Goal: Task Accomplishment & Management: Manage account settings

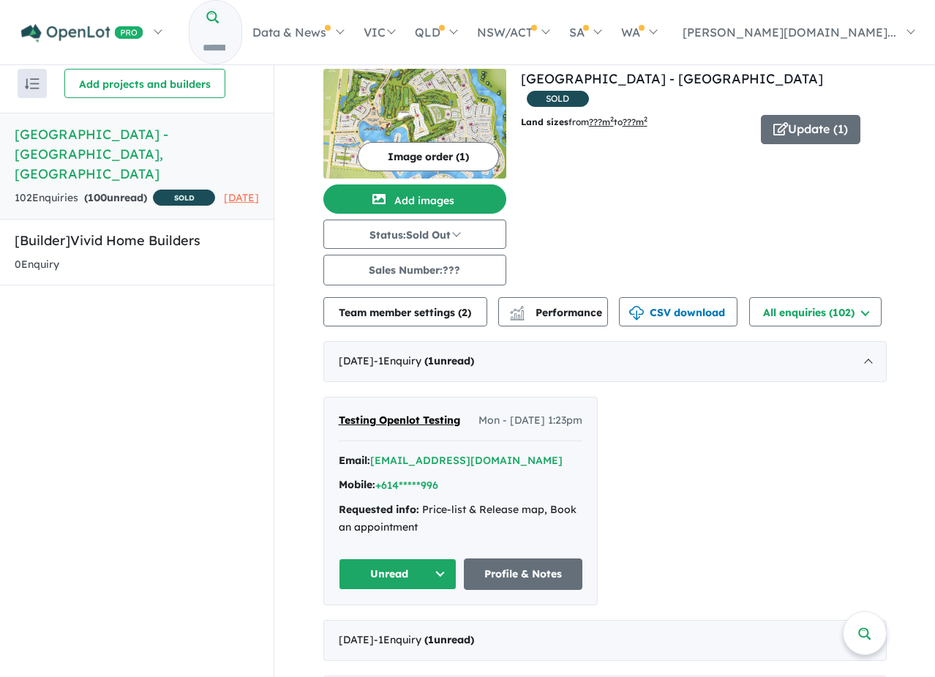
drag, startPoint x: 715, startPoint y: 140, endPoint x: 455, endPoint y: 146, distance: 259.8
click at [714, 150] on div at bounding box center [698, 155] width 377 height 11
click at [159, 237] on h5 "[Builder] Vivid Home Builders" at bounding box center [137, 241] width 244 height 20
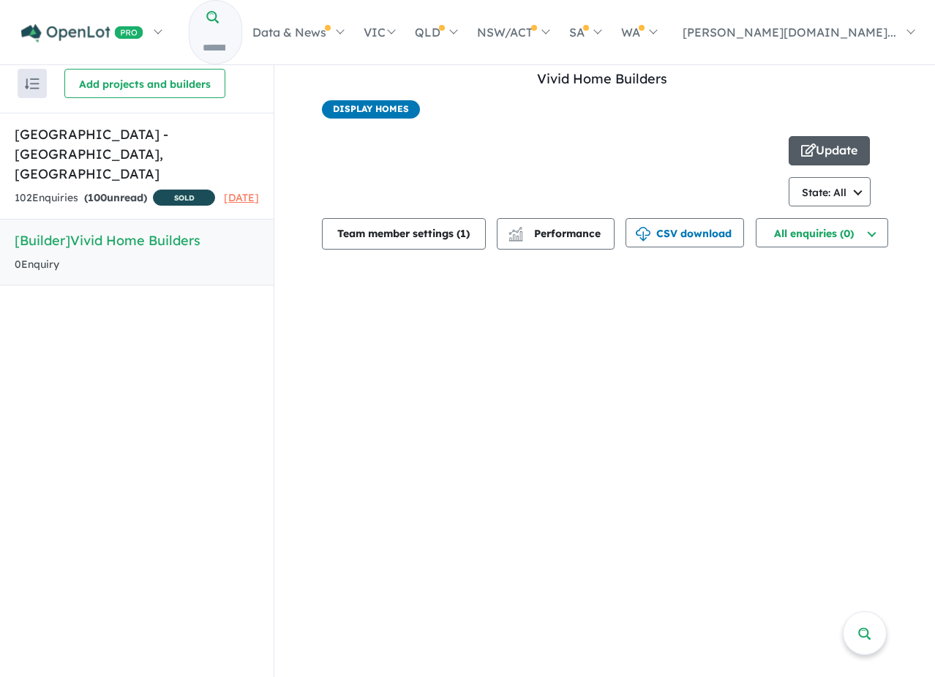
click at [853, 145] on button "Update" at bounding box center [829, 150] width 81 height 29
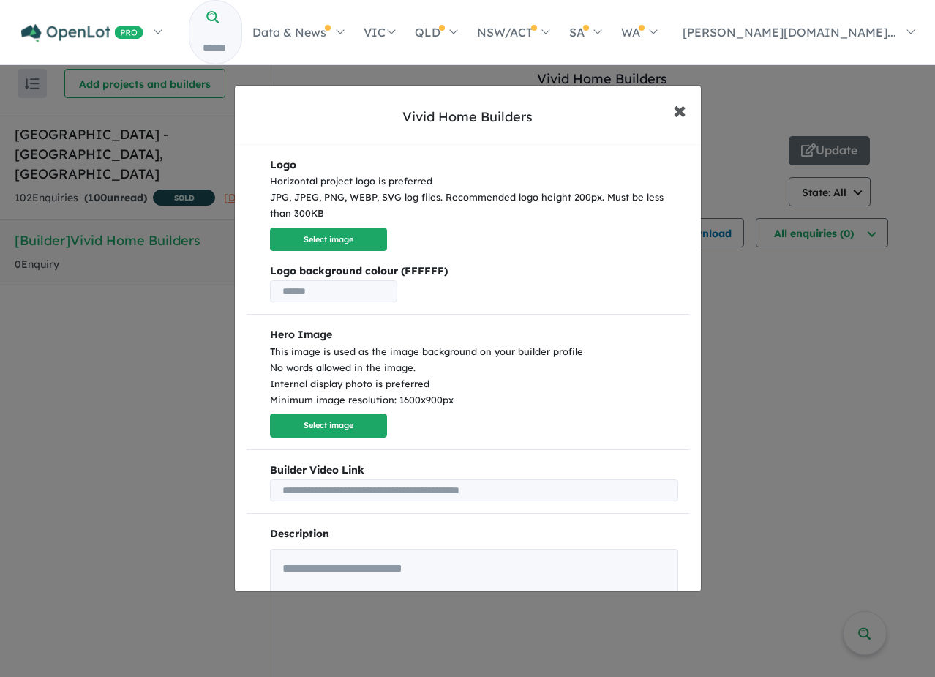
click at [693, 113] on button "× Close" at bounding box center [680, 110] width 42 height 40
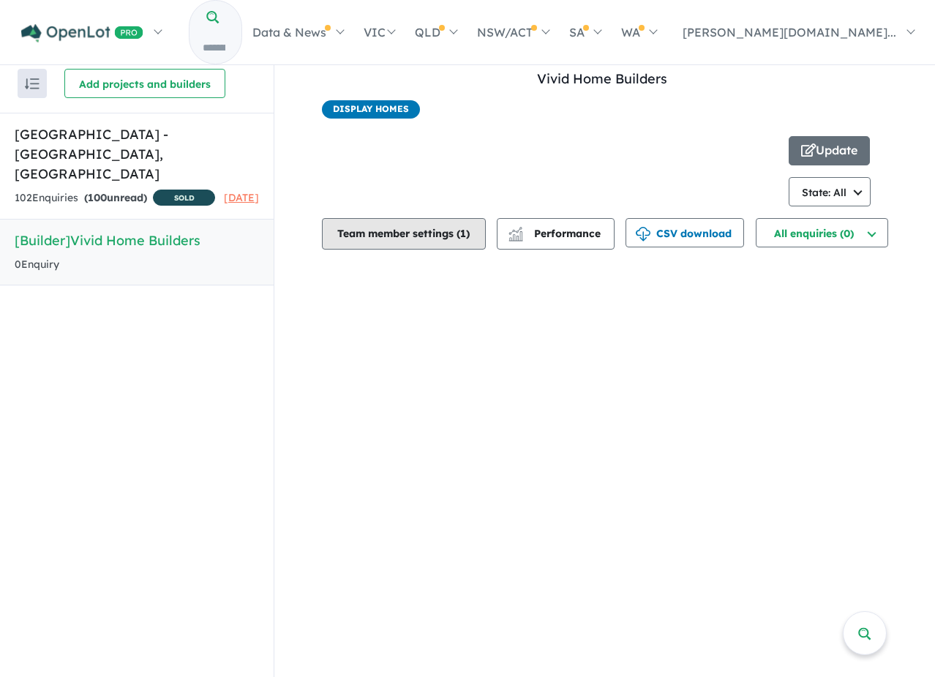
click at [356, 235] on button "Team member settings ( 1 )" at bounding box center [404, 233] width 164 height 31
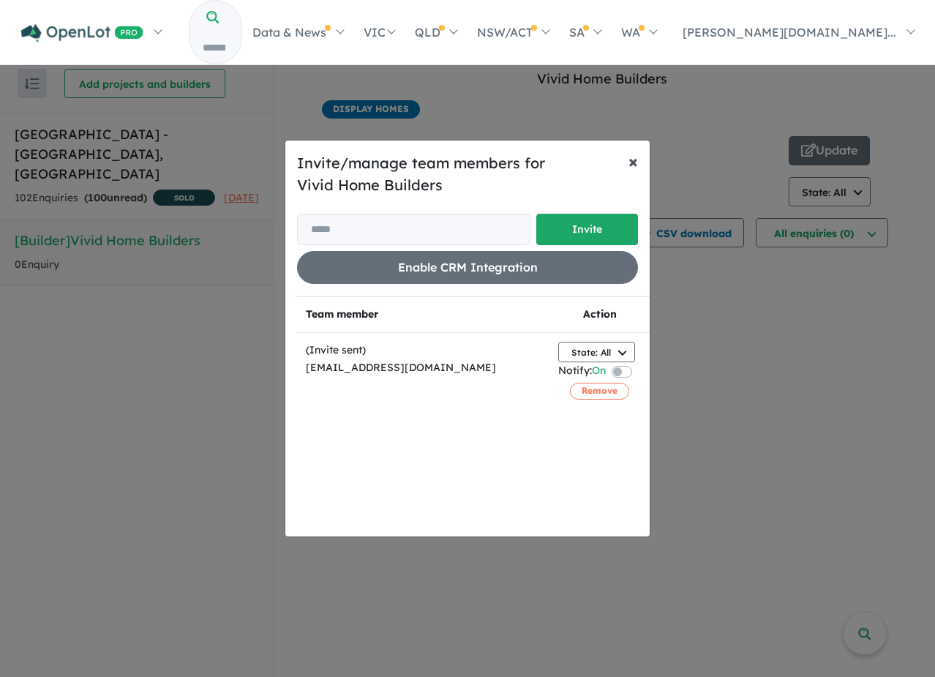
click at [640, 160] on button "× Close" at bounding box center [633, 160] width 33 height 41
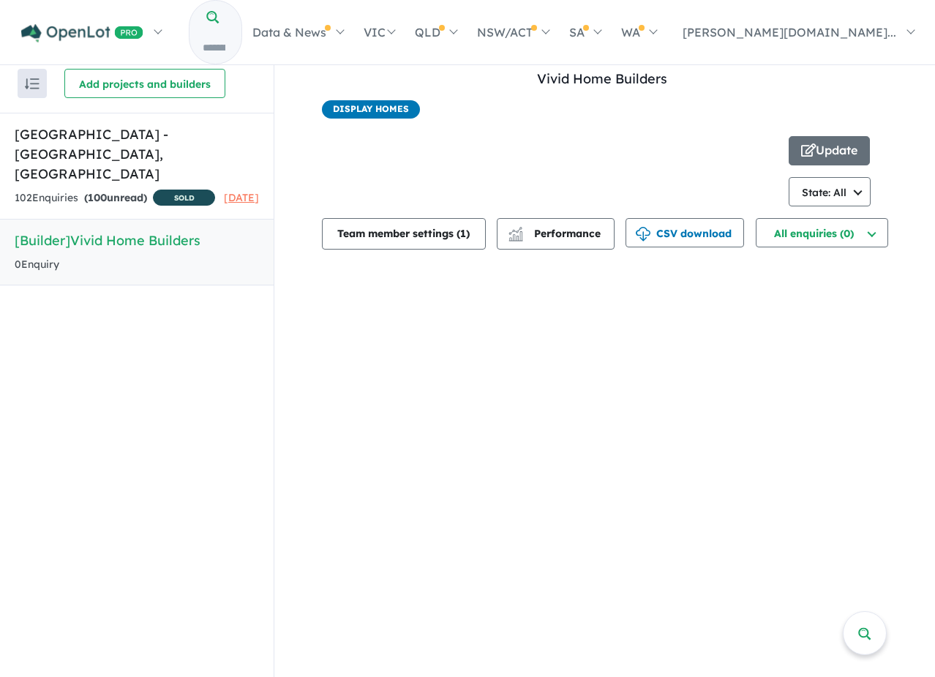
click at [382, 103] on span "Display Homes" at bounding box center [371, 109] width 98 height 18
click at [381, 105] on span "Display Homes" at bounding box center [371, 109] width 98 height 18
click at [527, 220] on div "button" at bounding box center [515, 234] width 29 height 28
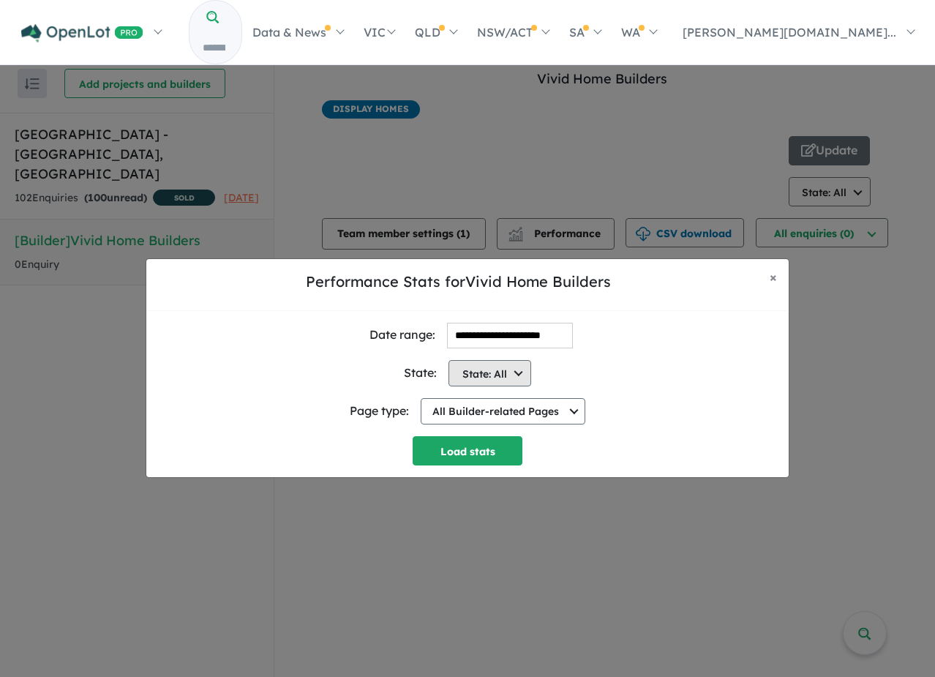
click at [520, 374] on button "State: All" at bounding box center [490, 373] width 83 height 26
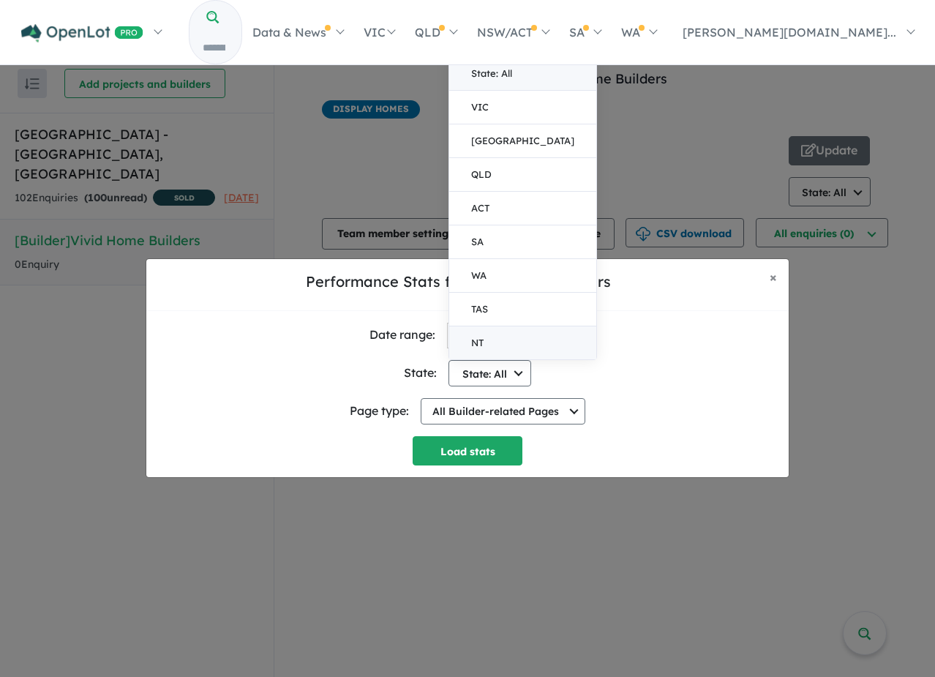
click at [509, 329] on button "NT" at bounding box center [522, 342] width 147 height 33
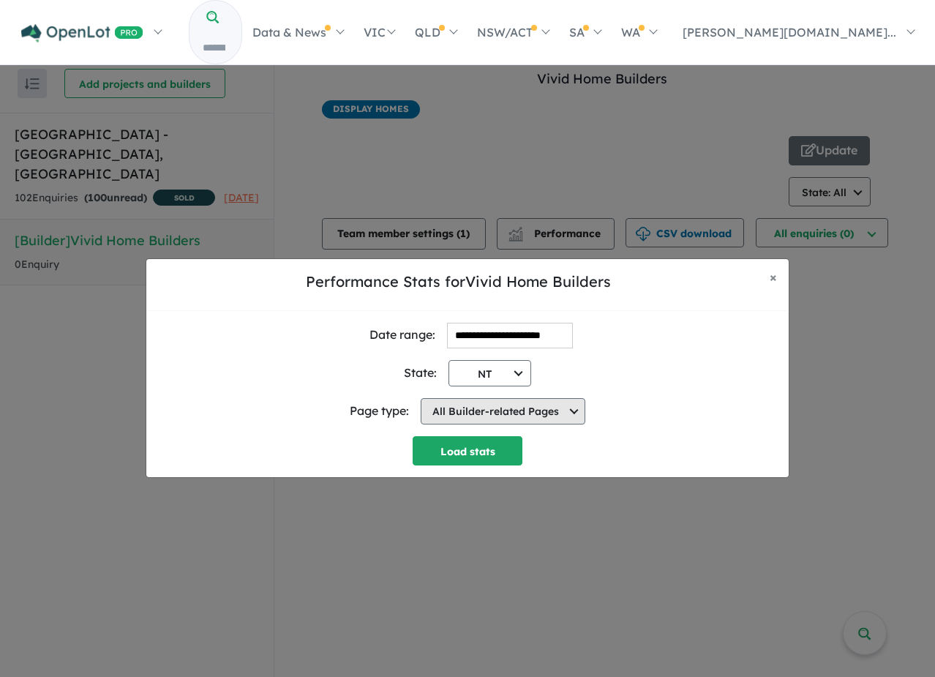
click at [520, 410] on button "All Builder-related Pages" at bounding box center [503, 411] width 165 height 26
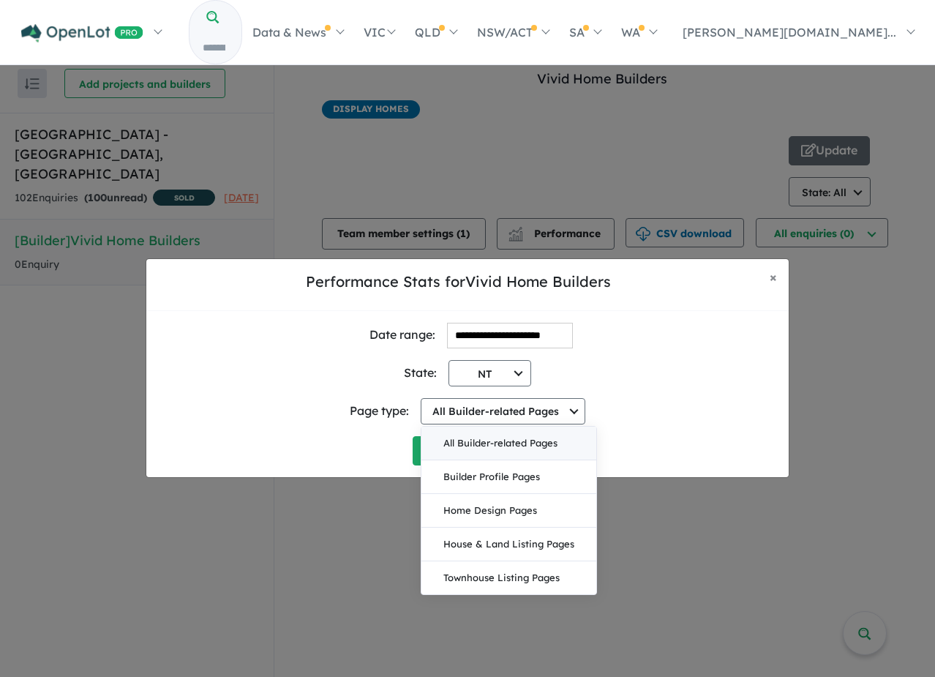
click at [592, 381] on div "State: NT State: All VIC NSW QLD ACT SA WA TAS NT" at bounding box center [467, 367] width 619 height 38
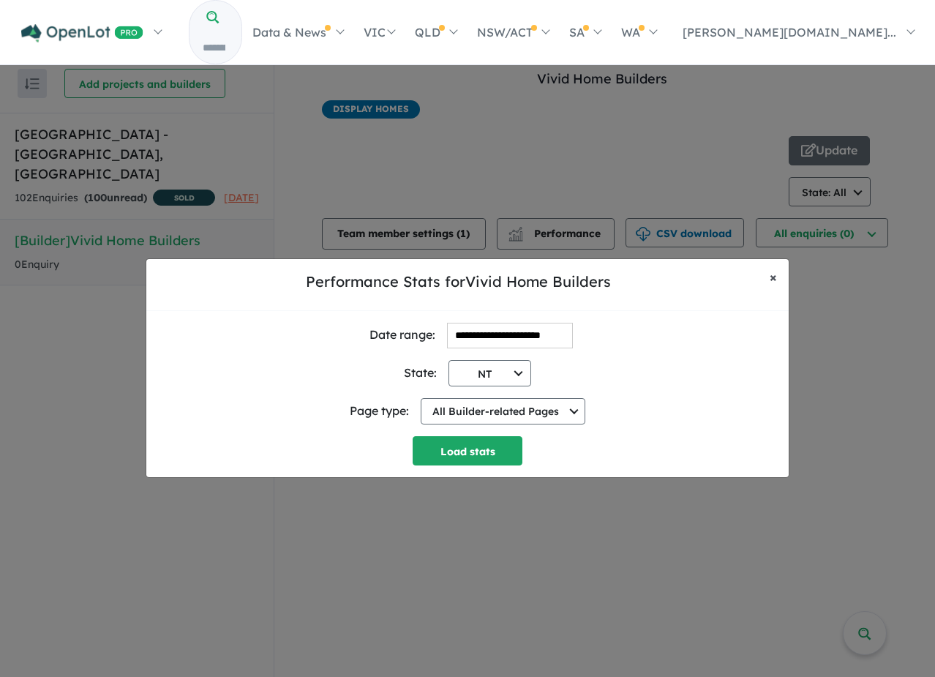
click at [767, 271] on button "× Close" at bounding box center [773, 277] width 31 height 37
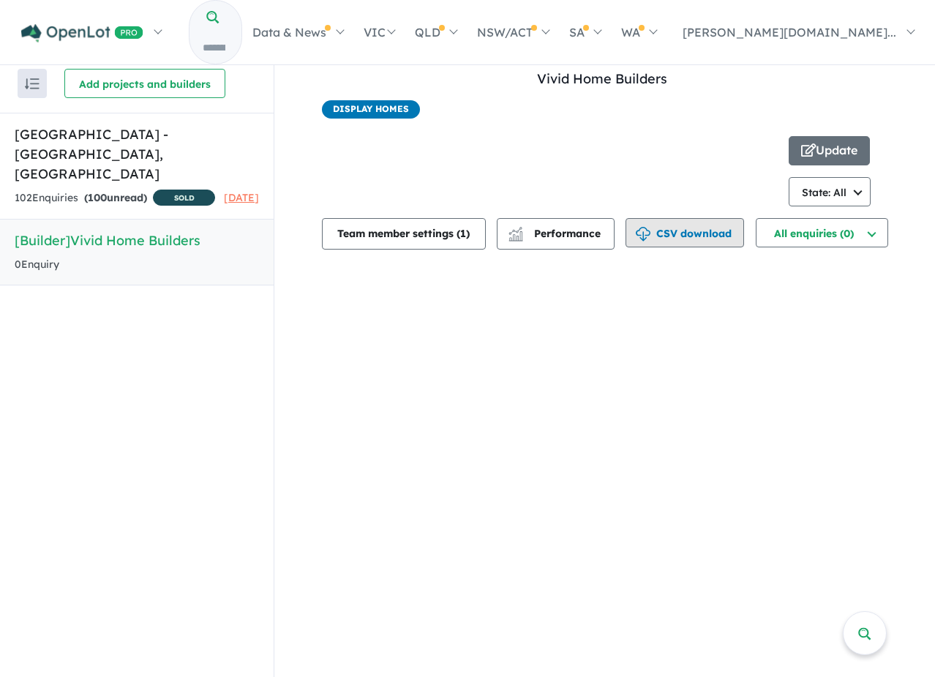
click at [696, 243] on button "CSV download" at bounding box center [685, 232] width 119 height 29
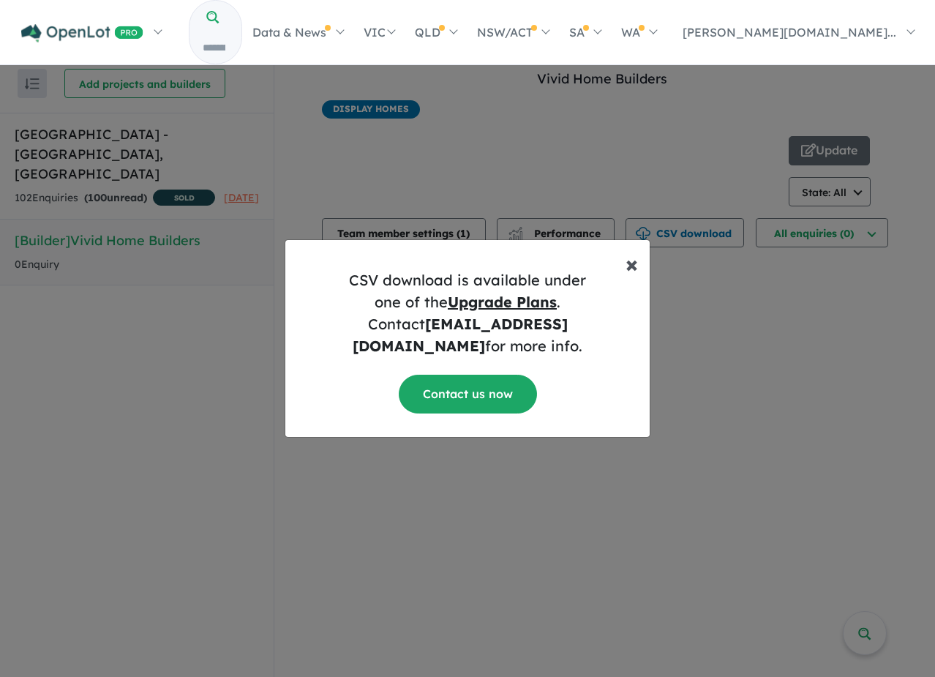
drag, startPoint x: 629, startPoint y: 266, endPoint x: 642, endPoint y: 258, distance: 14.4
click at [629, 265] on span "×" at bounding box center [632, 263] width 12 height 29
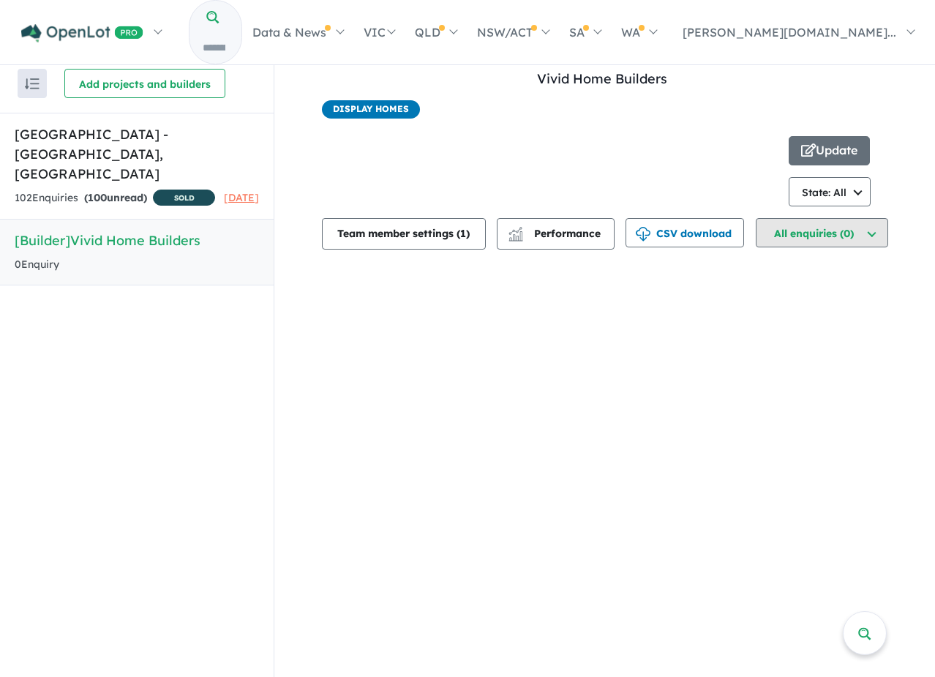
click at [760, 240] on button "All enquiries (0)" at bounding box center [822, 232] width 132 height 29
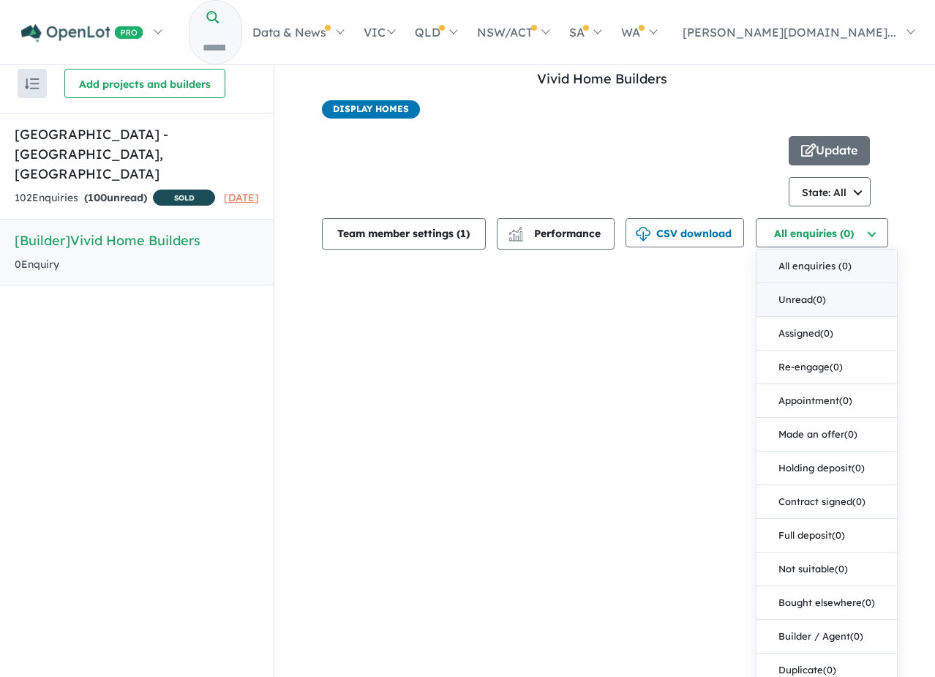
click at [786, 304] on button "Unread ( 0 )" at bounding box center [827, 300] width 140 height 34
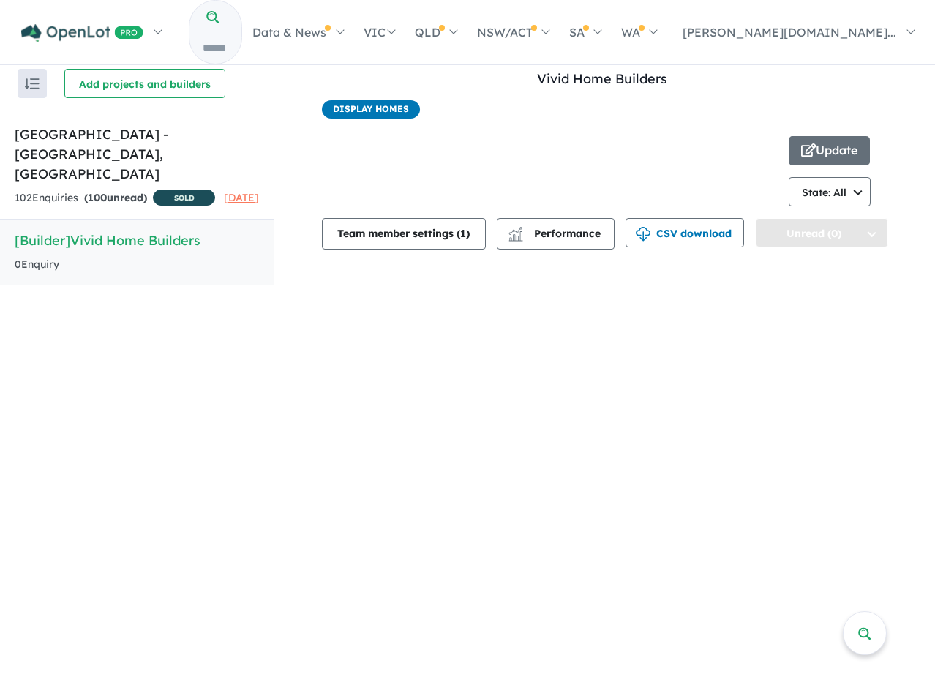
click at [806, 234] on button "Unread (0)" at bounding box center [822, 232] width 132 height 29
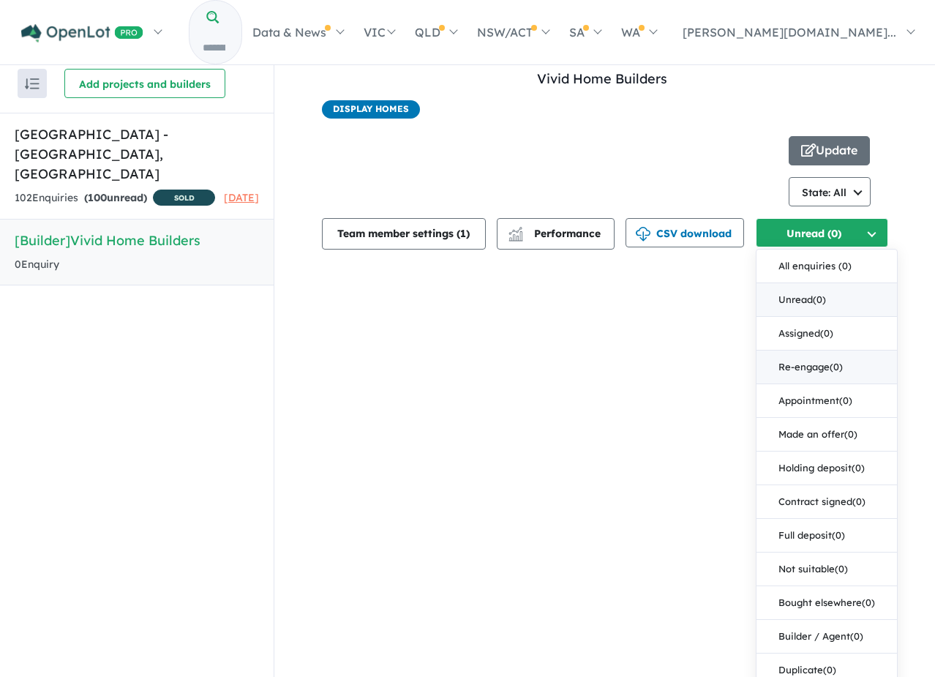
click at [805, 354] on button "Re-engage ( 0 )" at bounding box center [827, 368] width 140 height 34
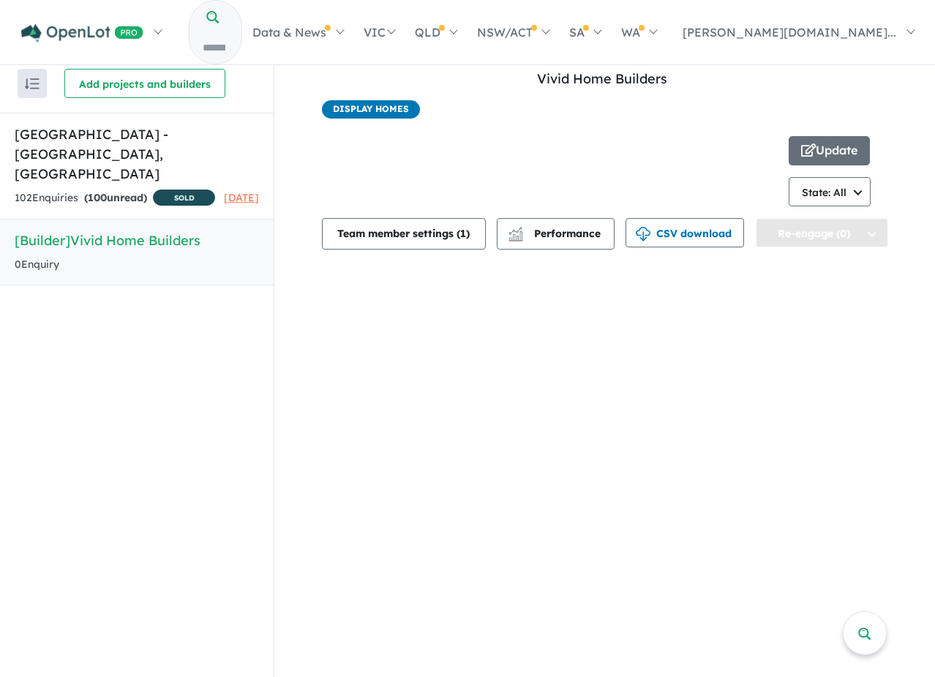
click at [805, 224] on button "Re-engage (0)" at bounding box center [822, 232] width 132 height 29
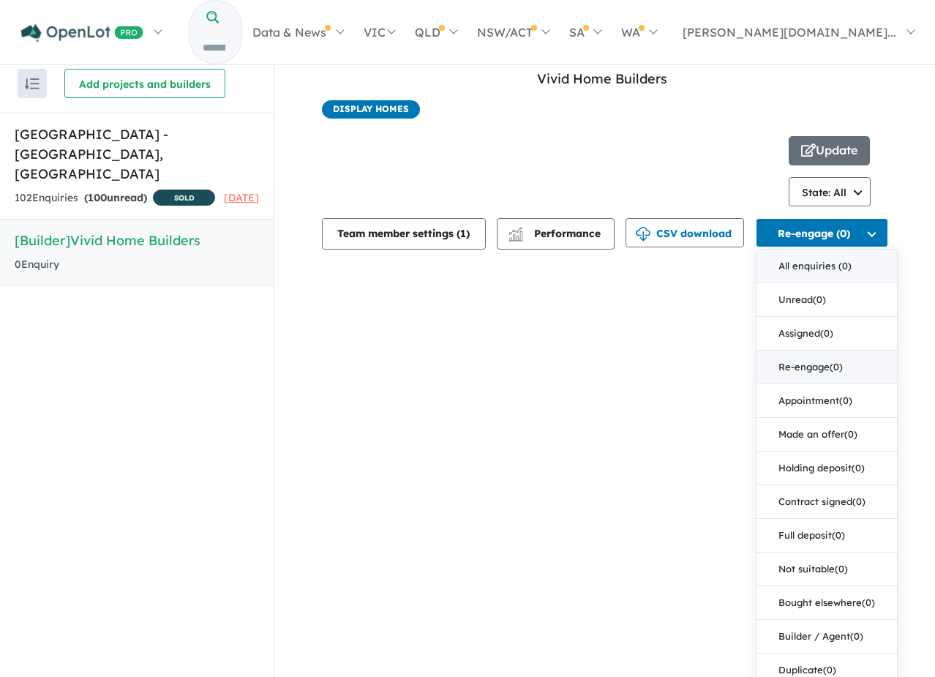
click at [822, 258] on button "All enquiries ( 0 )" at bounding box center [827, 267] width 140 height 34
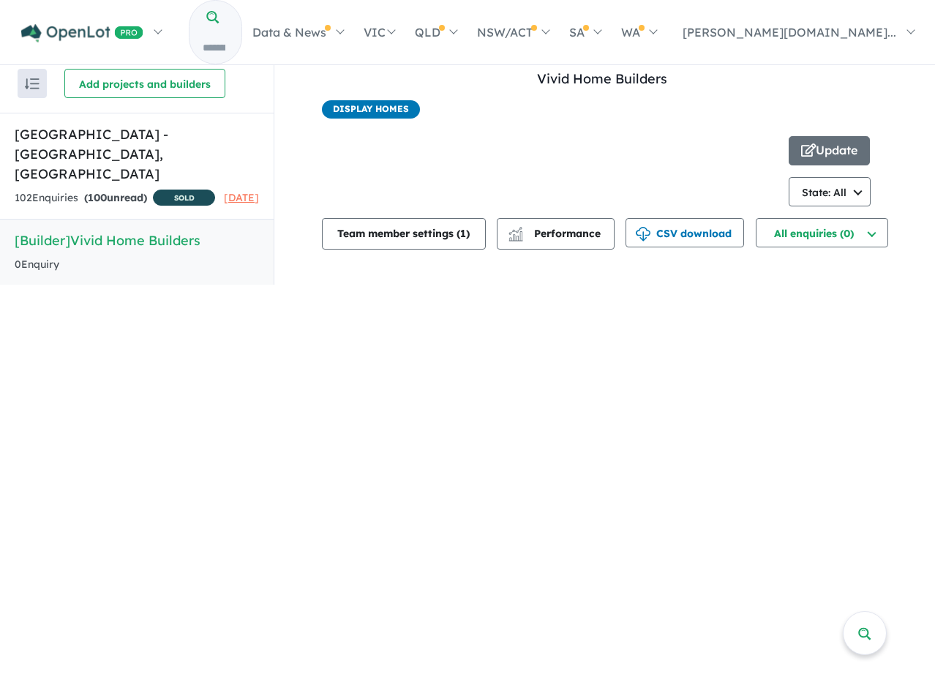
click at [214, 32] on span at bounding box center [205, 16] width 33 height 31
click at [239, 32] on input "Try estate name, suburb, builder or developer" at bounding box center [214, 47] width 49 height 31
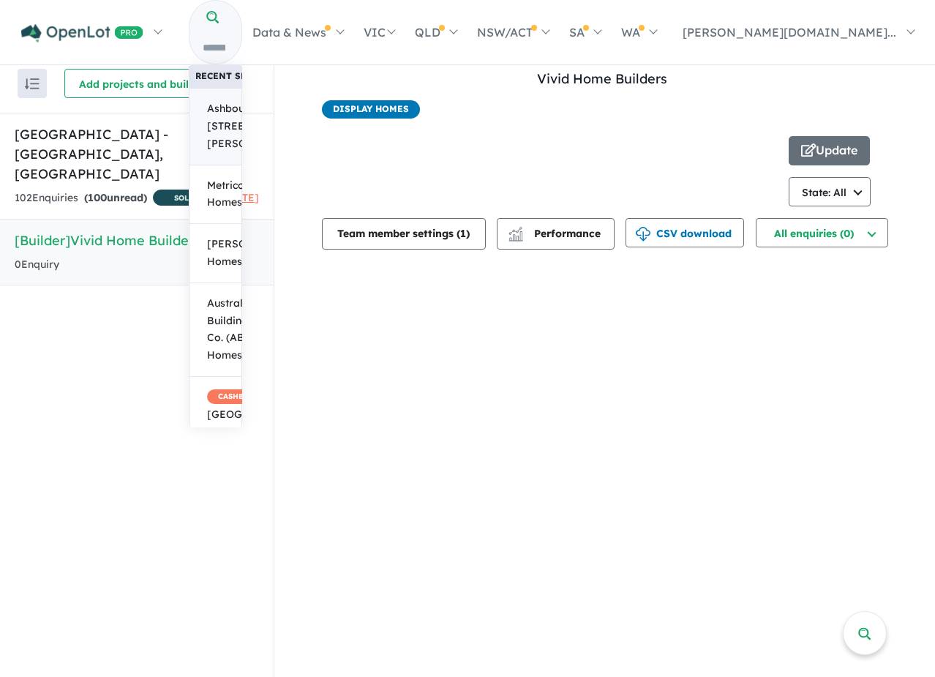
click at [311, 102] on span "Ashbourne Estate - 141 Yarrawa Road, Moss Vale NSW 2577" at bounding box center [259, 126] width 104 height 52
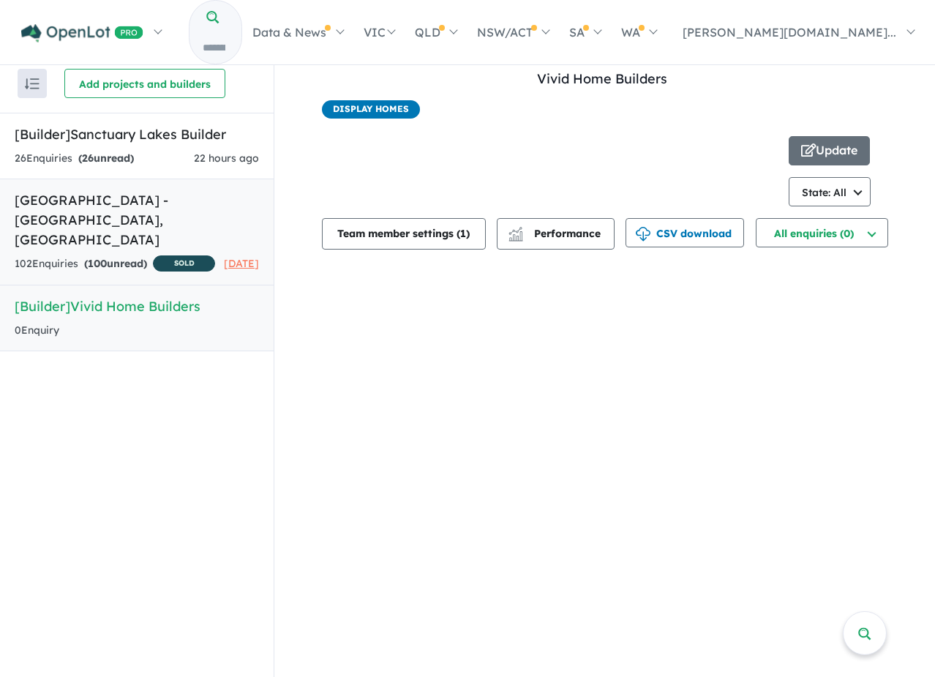
click at [158, 214] on h5 "[GEOGRAPHIC_DATA] - [GEOGRAPHIC_DATA][PERSON_NAME][GEOGRAPHIC_DATA]" at bounding box center [137, 219] width 244 height 59
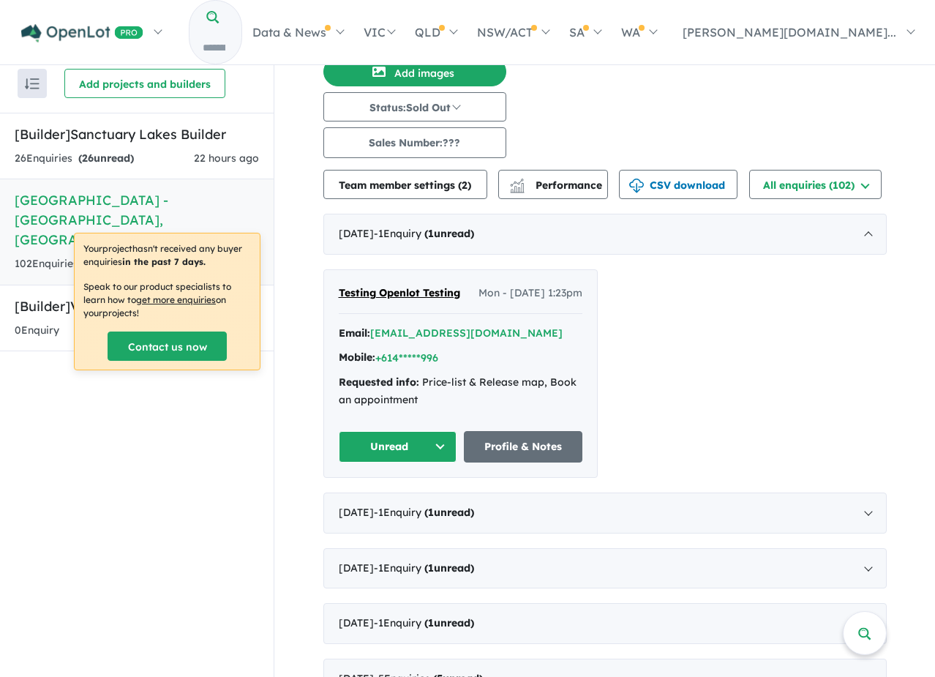
scroll to position [129, 0]
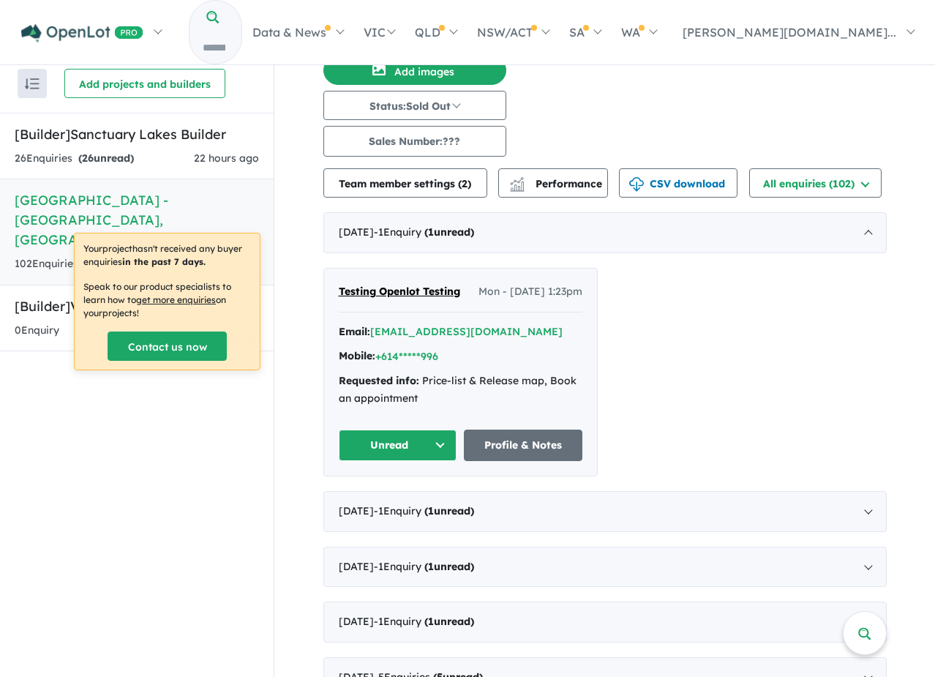
click at [621, 318] on div "Testing Openlot Testing Mon - [DATE] 1:23pm Email: [EMAIL_ADDRESS][DOMAIN_NAME]…" at bounding box center [604, 372] width 563 height 209
click at [425, 454] on button "Unread" at bounding box center [398, 445] width 119 height 31
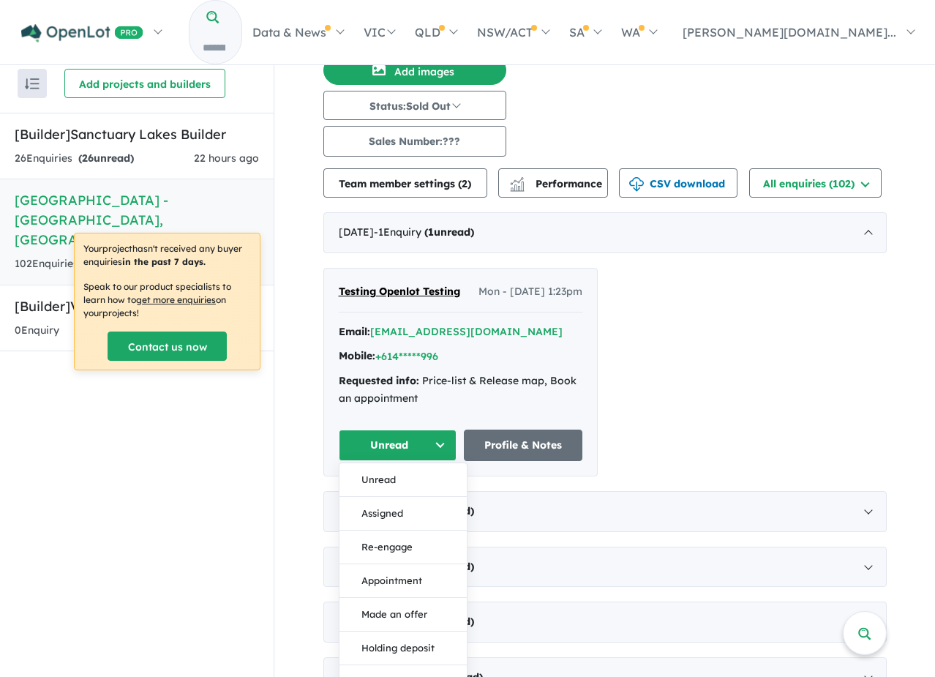
click at [425, 454] on button "Unread" at bounding box center [398, 445] width 119 height 31
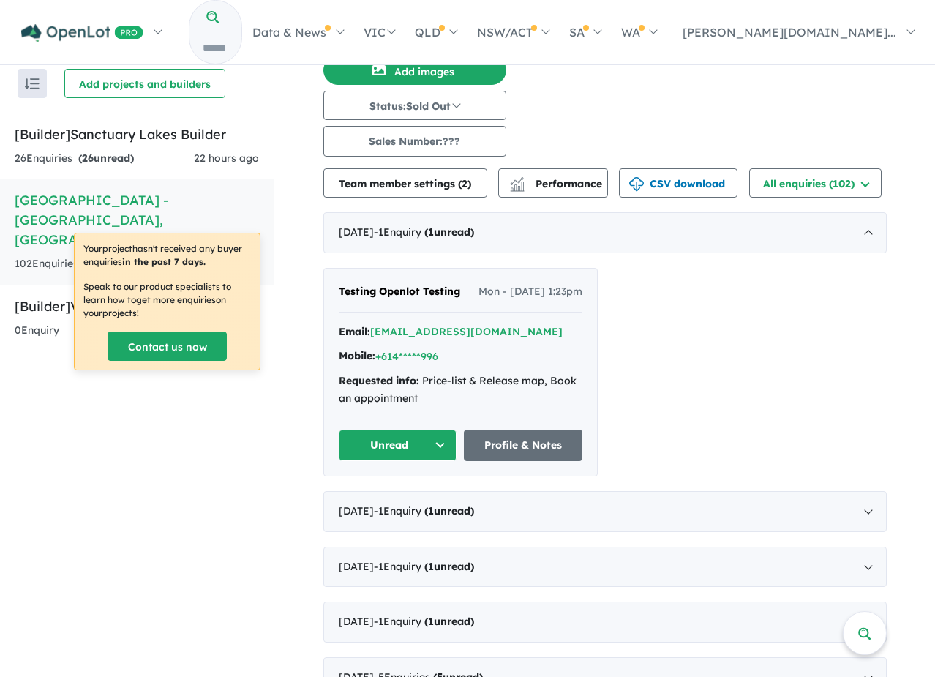
click at [420, 452] on button "Unread" at bounding box center [398, 445] width 119 height 31
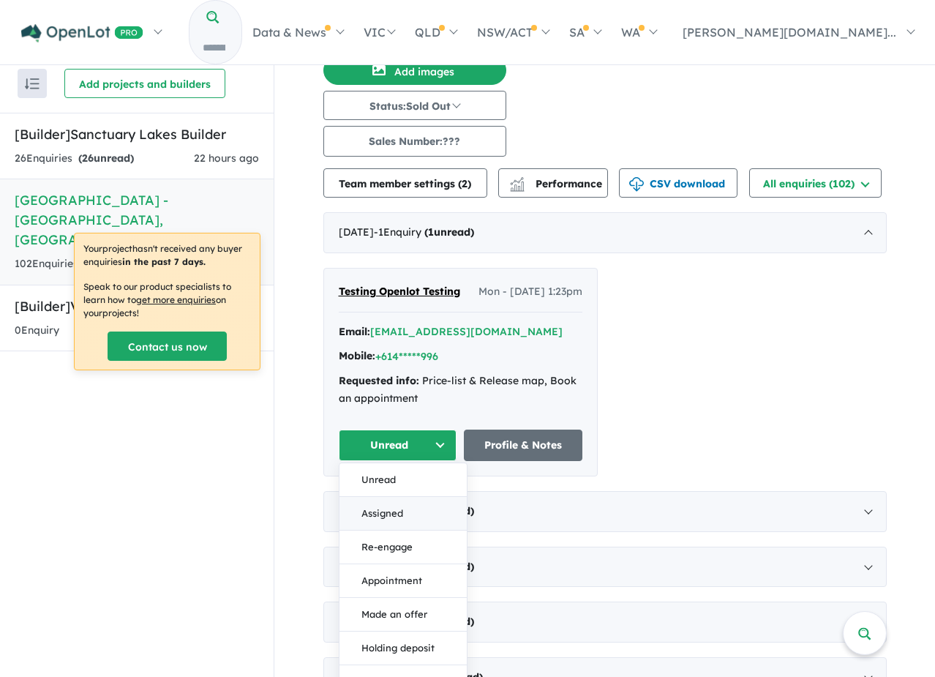
click at [414, 531] on button "Assigned" at bounding box center [403, 514] width 127 height 34
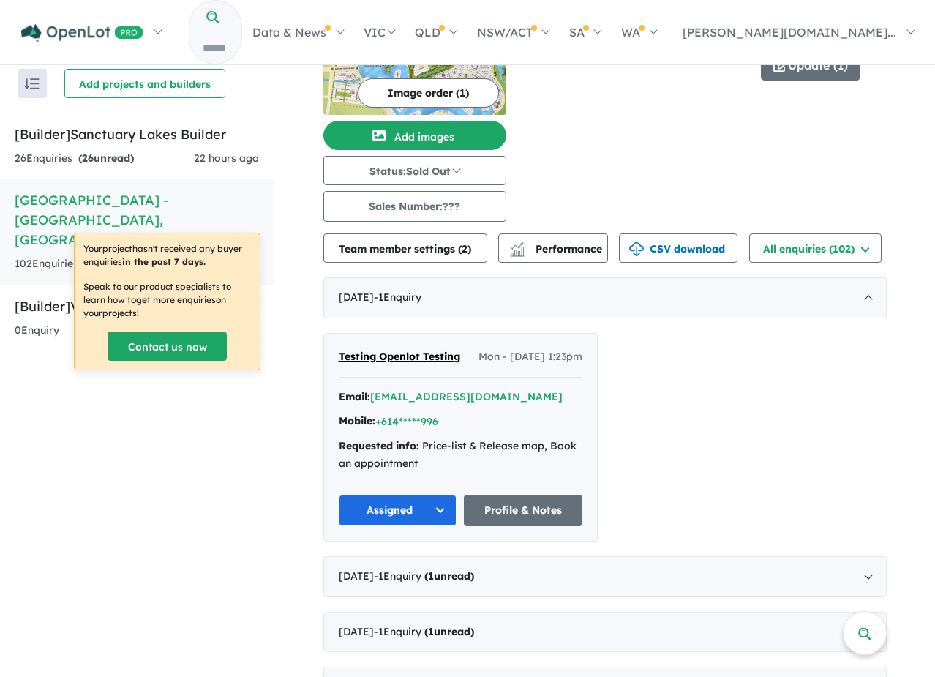
scroll to position [0, 0]
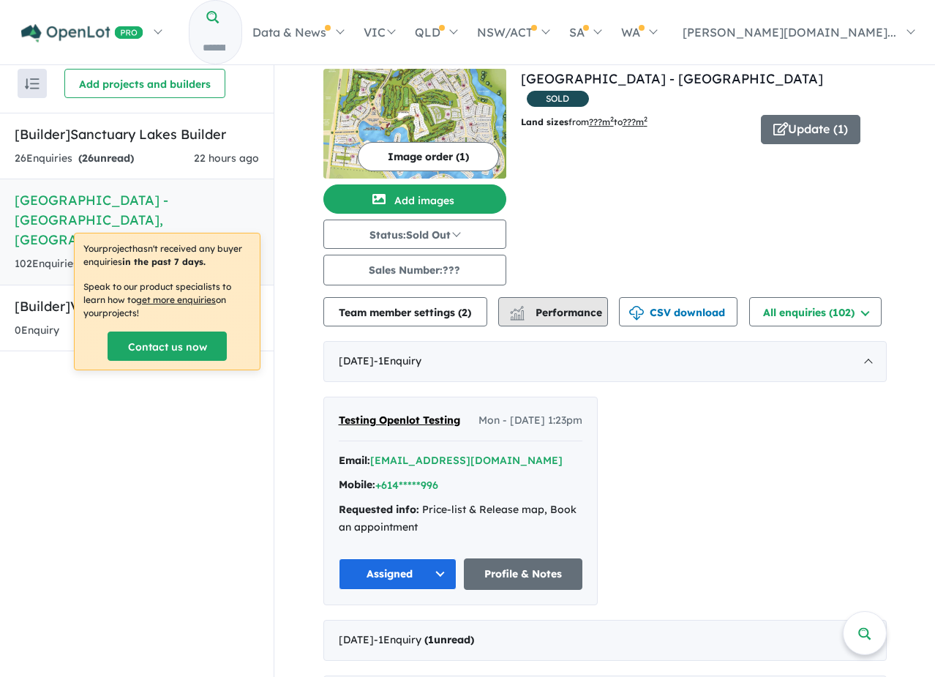
click at [552, 313] on span "Performance" at bounding box center [557, 312] width 90 height 13
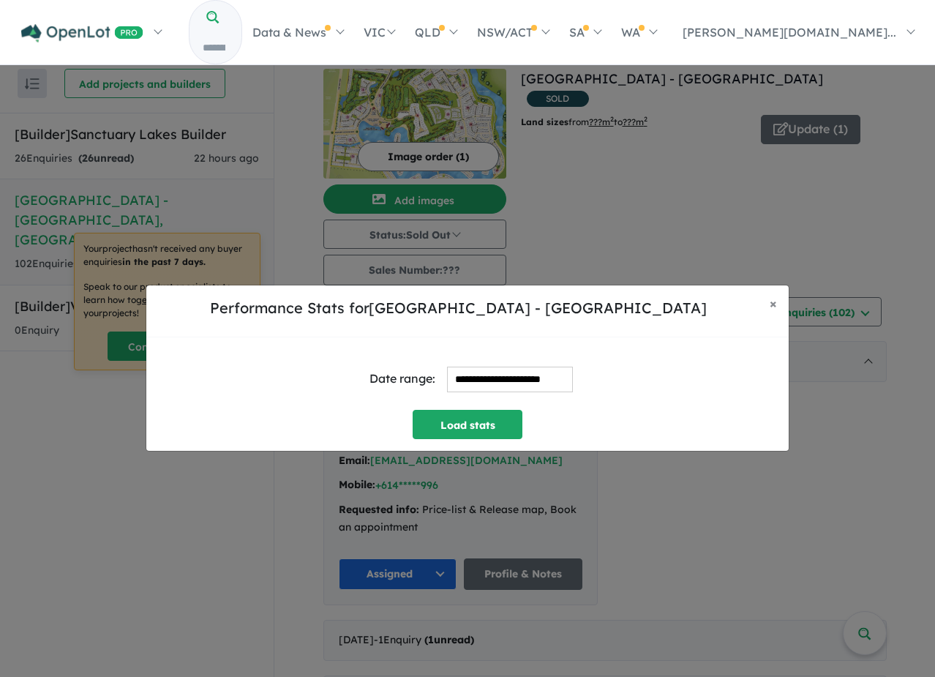
click at [490, 381] on input "**********" at bounding box center [510, 380] width 126 height 26
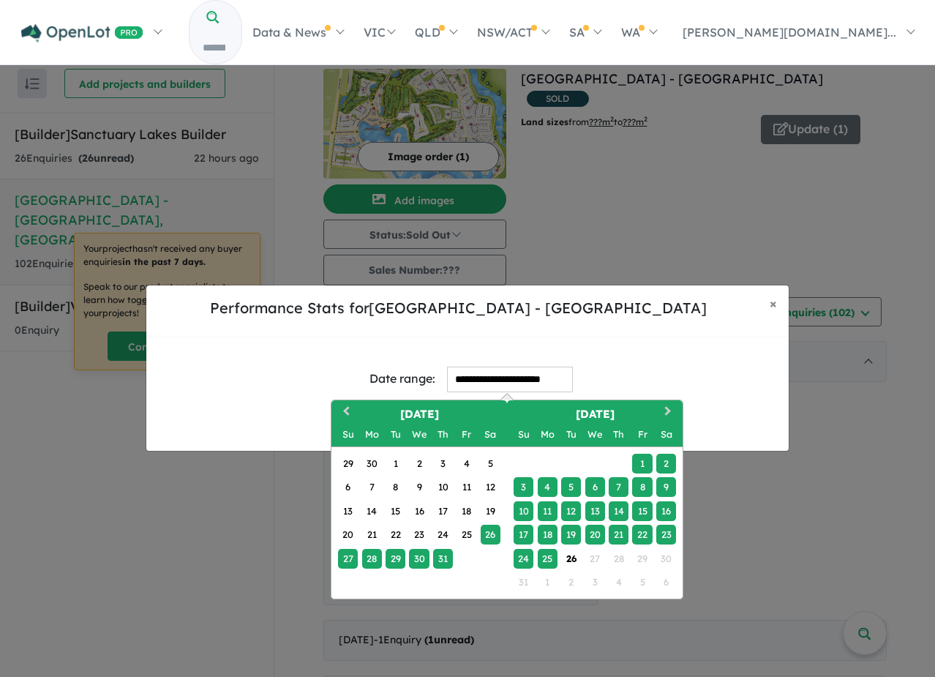
click at [508, 383] on input "**********" at bounding box center [510, 380] width 126 height 26
click at [640, 372] on div "**********" at bounding box center [467, 379] width 619 height 61
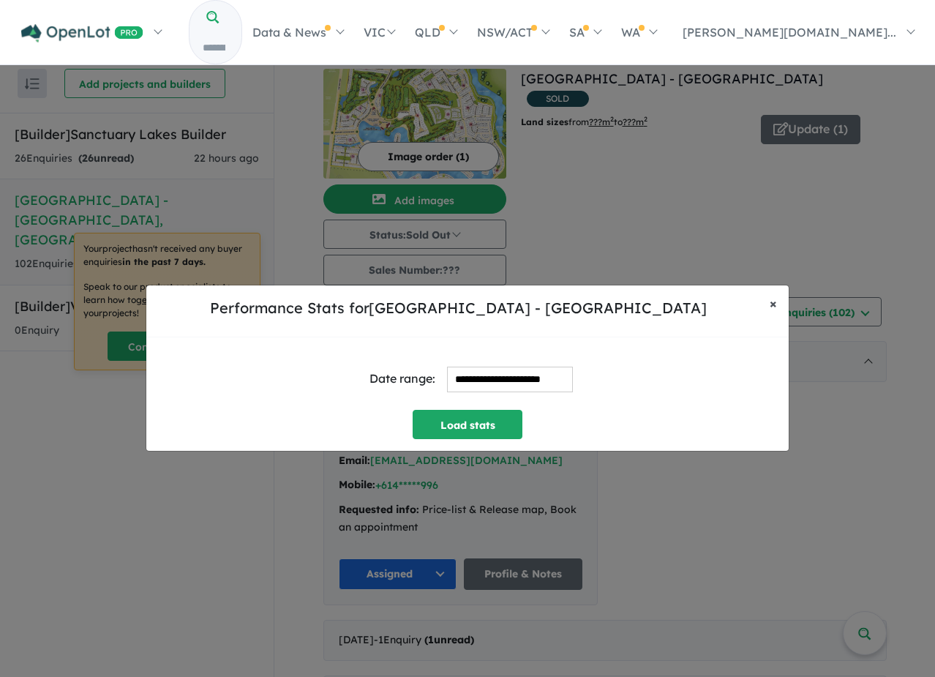
click at [767, 294] on button "× Close" at bounding box center [773, 303] width 31 height 37
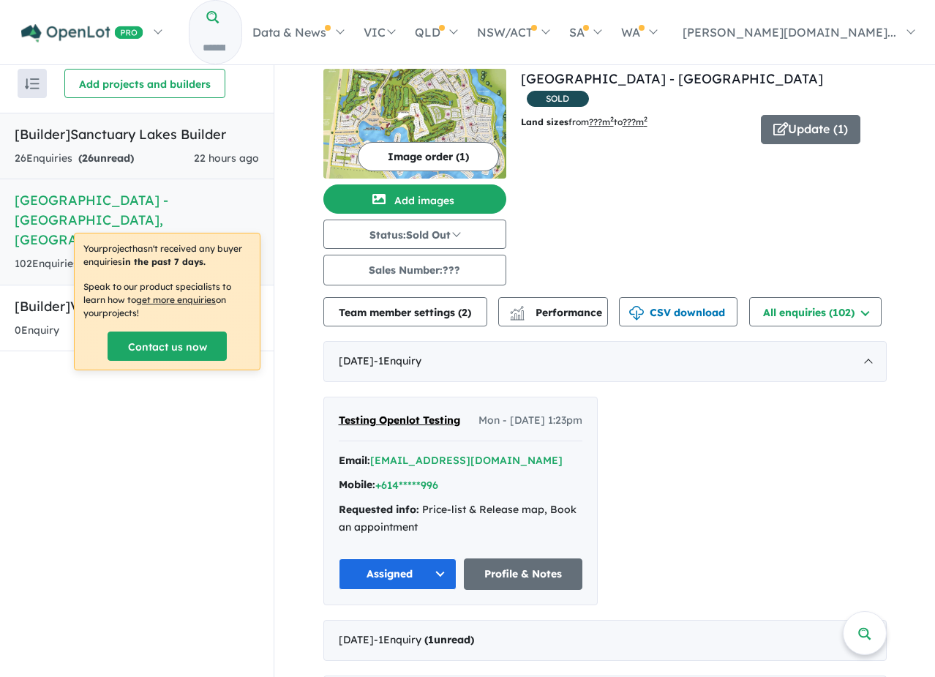
click at [218, 143] on h5 "[Builder] Sanctuary Lakes Builder" at bounding box center [137, 134] width 244 height 20
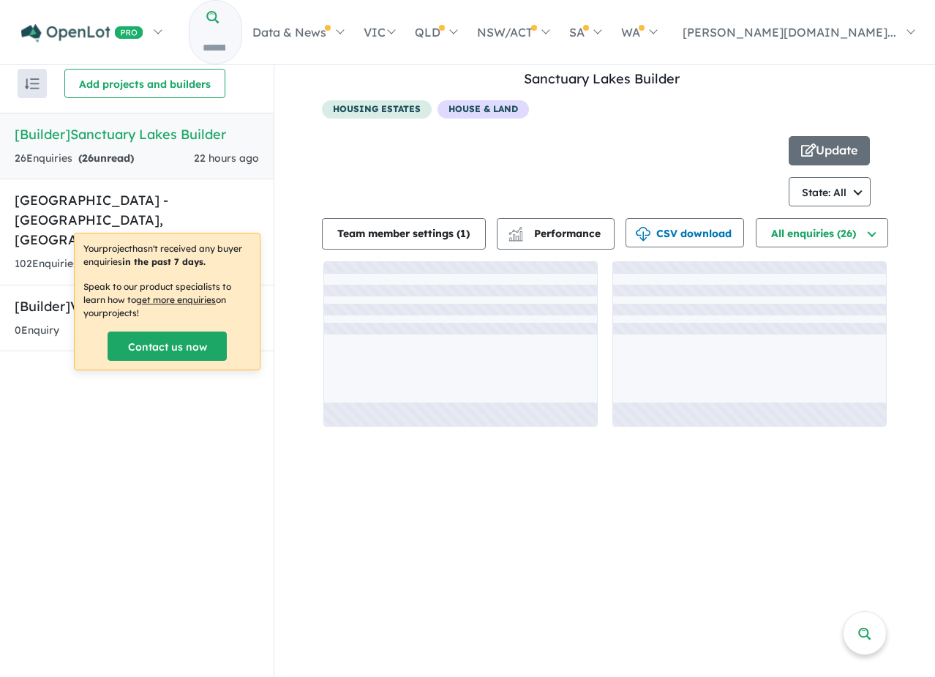
click at [471, 104] on span "House & Land" at bounding box center [483, 109] width 91 height 18
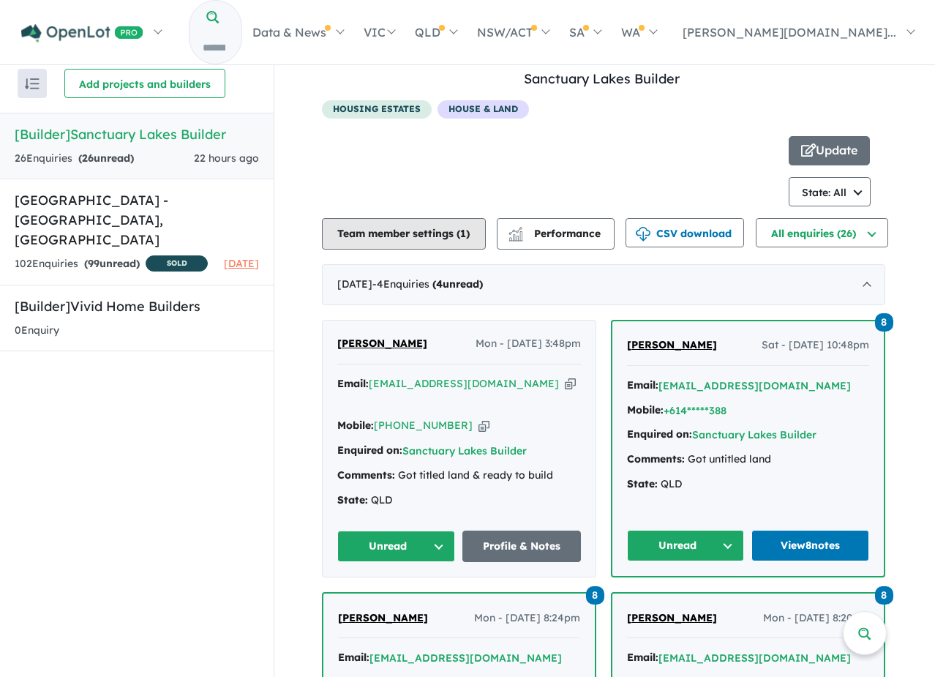
click at [445, 236] on button "Team member settings ( 1 )" at bounding box center [404, 233] width 164 height 31
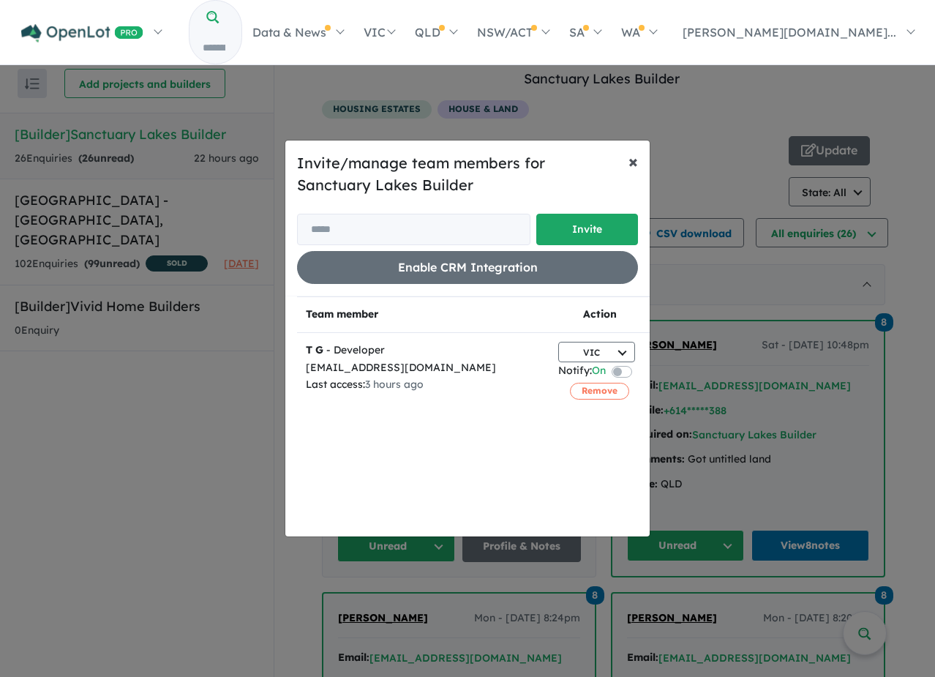
click at [647, 150] on button "× Close" at bounding box center [633, 160] width 33 height 41
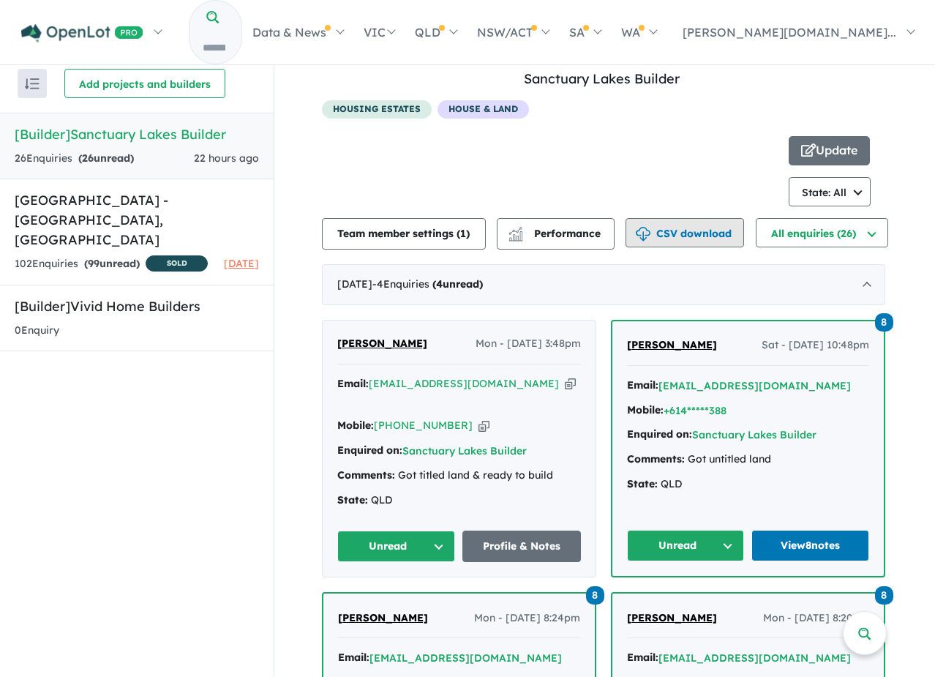
click at [686, 229] on button "CSV download" at bounding box center [685, 232] width 119 height 29
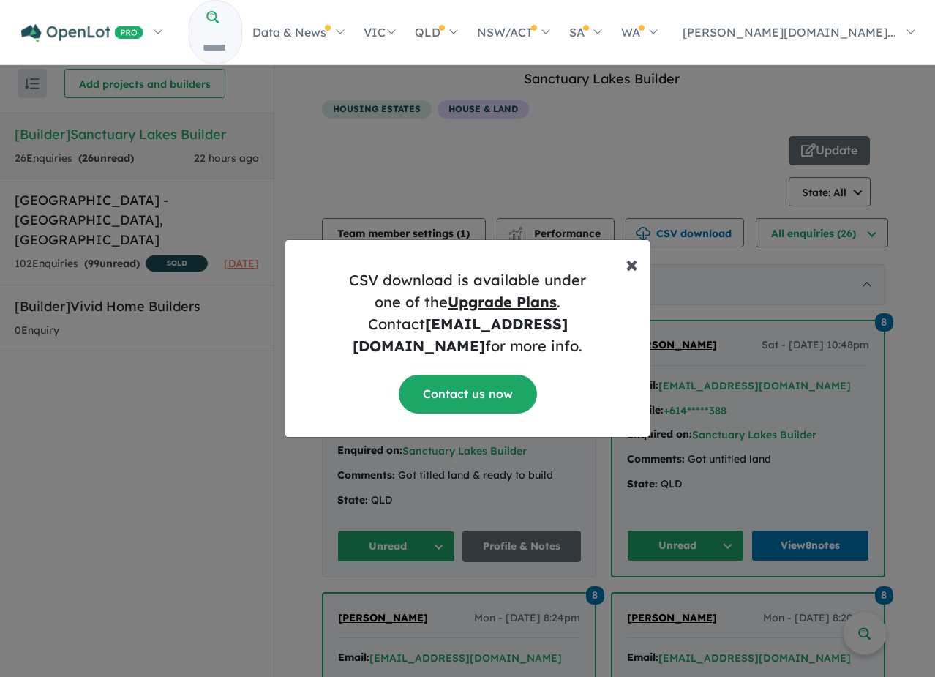
click at [628, 269] on span "×" at bounding box center [632, 263] width 12 height 29
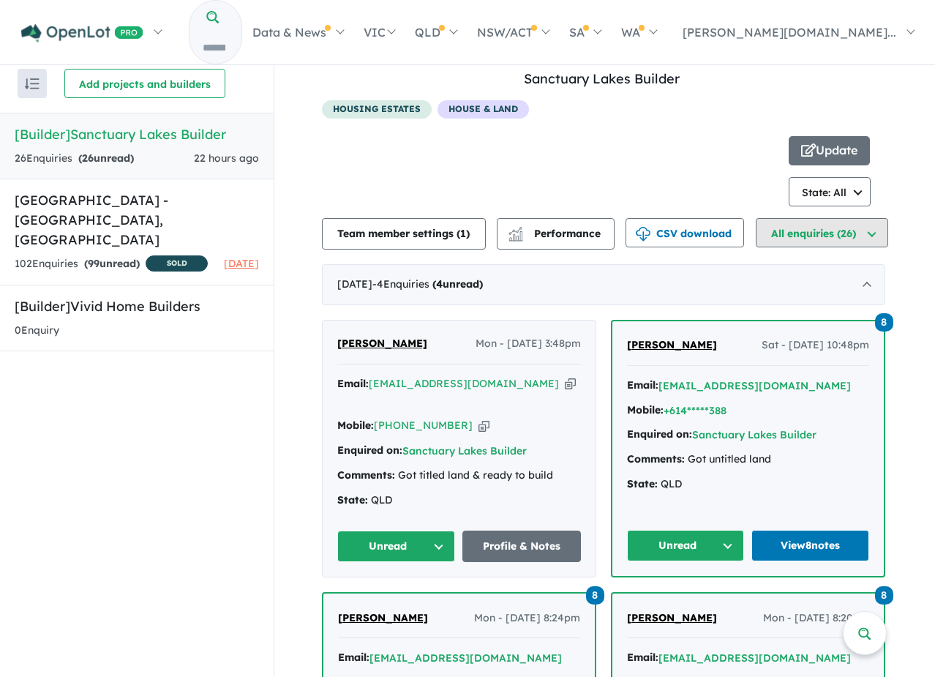
click at [821, 234] on button "All enquiries (26)" at bounding box center [822, 232] width 132 height 29
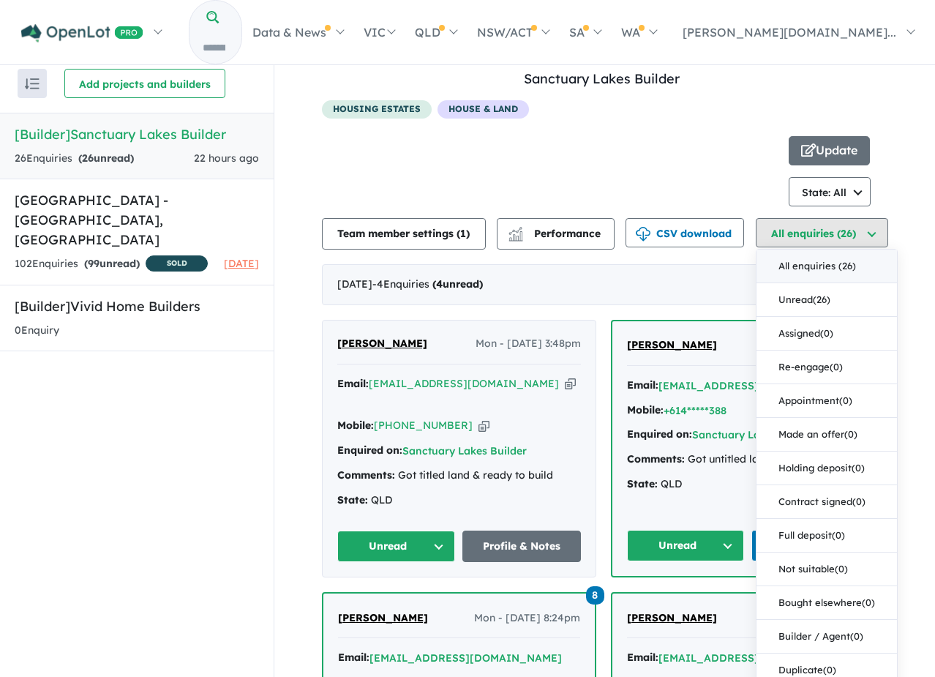
click at [821, 234] on button "All enquiries (26)" at bounding box center [822, 232] width 132 height 29
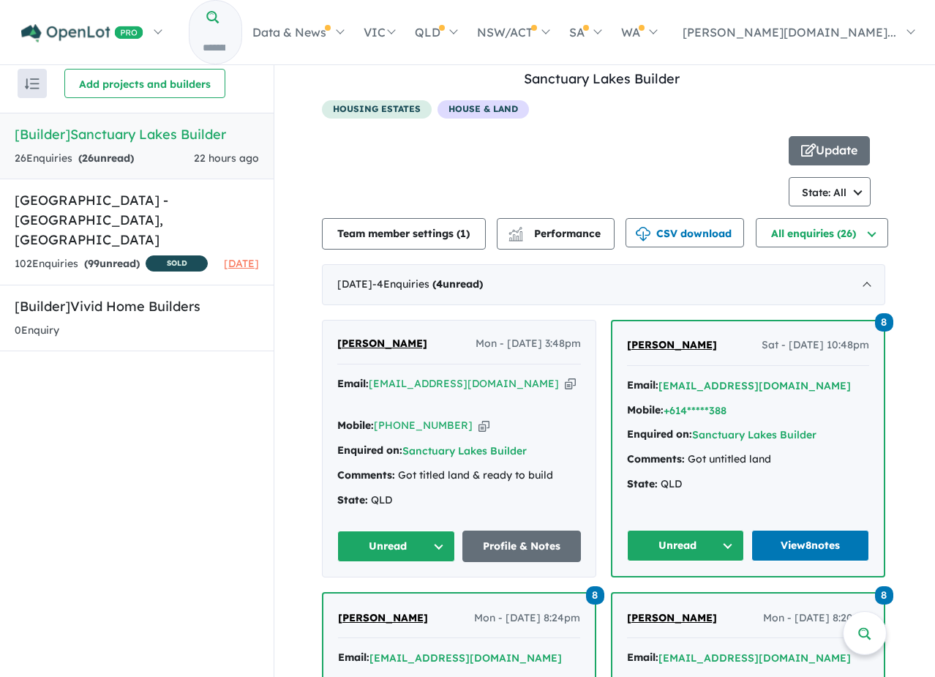
drag, startPoint x: 479, startPoint y: 120, endPoint x: 473, endPoint y: 101, distance: 19.9
click at [478, 117] on div "housing estates House & Land" at bounding box center [602, 112] width 561 height 24
click at [472, 101] on span "House & Land" at bounding box center [483, 109] width 91 height 18
drag, startPoint x: 472, startPoint y: 101, endPoint x: 454, endPoint y: 111, distance: 21.0
click at [472, 101] on span "House & Land" at bounding box center [483, 109] width 91 height 18
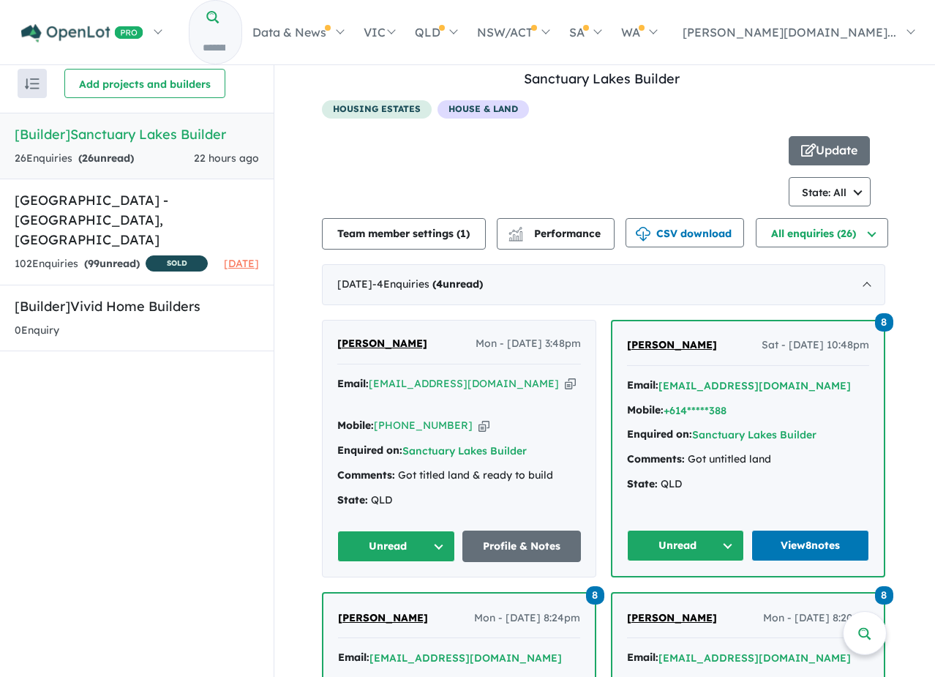
drag, startPoint x: 454, startPoint y: 111, endPoint x: 388, endPoint y: 116, distance: 66.1
click at [453, 111] on span "House & Land" at bounding box center [483, 109] width 91 height 18
click at [388, 116] on span "housing estates" at bounding box center [377, 109] width 110 height 18
click at [412, 108] on span "housing estates" at bounding box center [377, 109] width 110 height 18
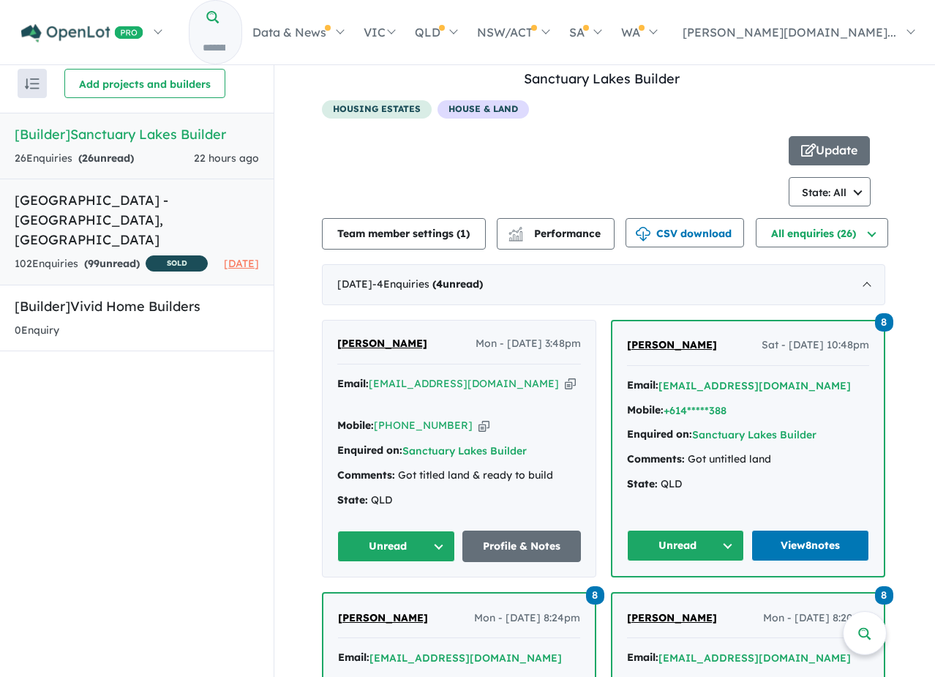
click at [210, 183] on link "[GEOGRAPHIC_DATA] - [GEOGRAPHIC_DATA][PERSON_NAME][GEOGRAPHIC_DATA] 102 Enquir …" at bounding box center [137, 232] width 274 height 107
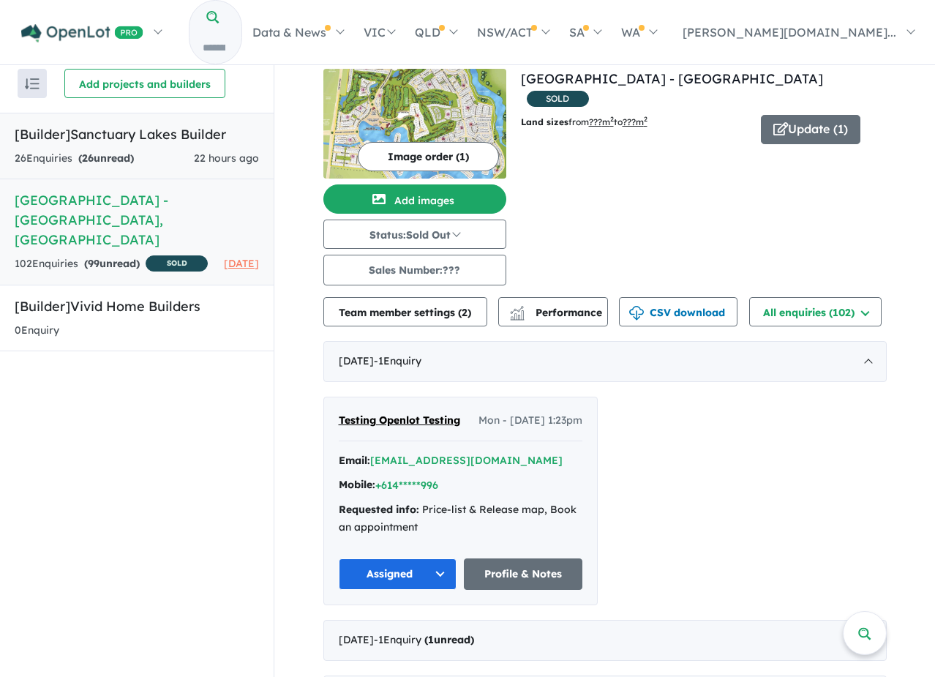
click at [173, 140] on h5 "[Builder] Sanctuary Lakes Builder" at bounding box center [137, 134] width 244 height 20
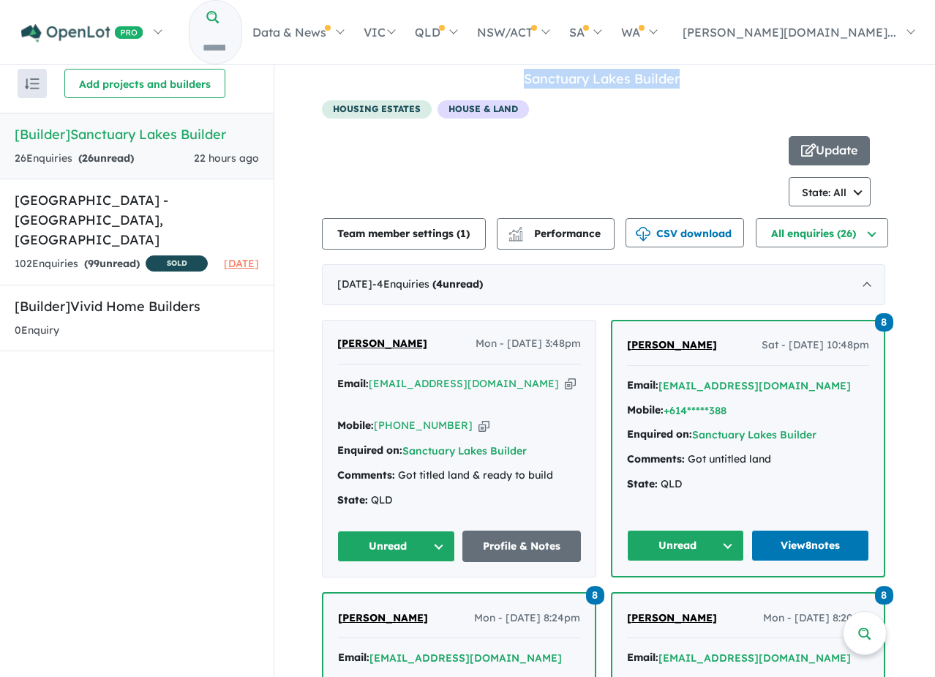
drag, startPoint x: 688, startPoint y: 79, endPoint x: 506, endPoint y: 76, distance: 181.5
click at [506, 77] on h4 "View 2 builders in your account Sanctuary Lakes Builder" at bounding box center [602, 79] width 539 height 20
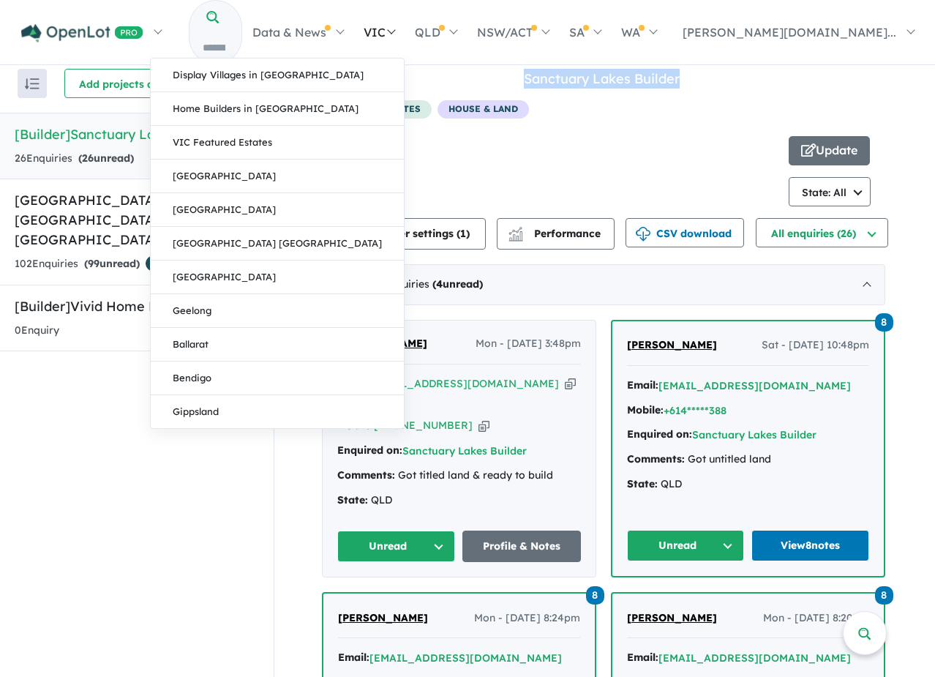
copy link "Sanctuary Lakes Builder"
